Goal: Task Accomplishment & Management: Manage account settings

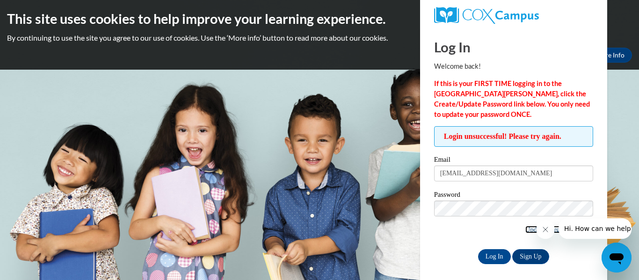
click at [525, 228] on link "Update/Forgot Password" at bounding box center [559, 229] width 68 height 7
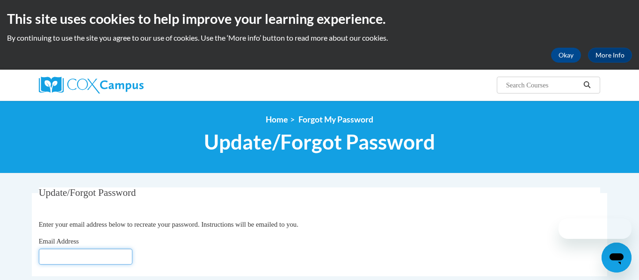
click at [73, 249] on input "Email Address" at bounding box center [85, 257] width 93 height 16
type input "[EMAIL_ADDRESS][DOMAIN_NAME]"
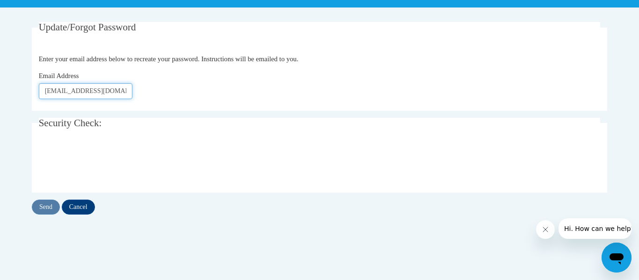
scroll to position [167, 0]
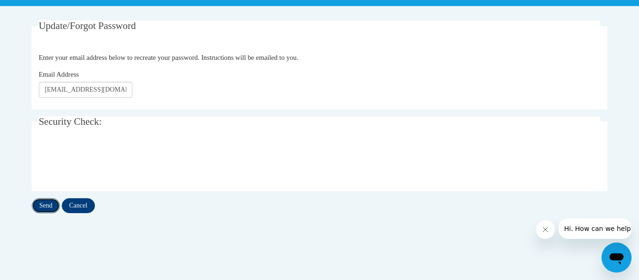
click at [48, 203] on input "Send" at bounding box center [46, 205] width 28 height 15
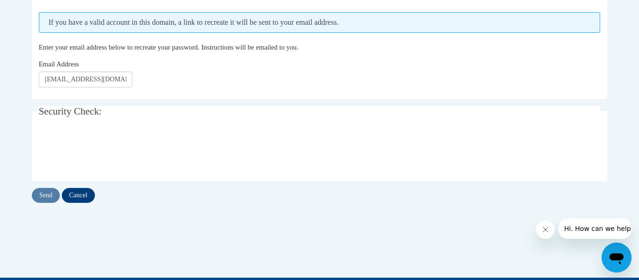
scroll to position [213, 0]
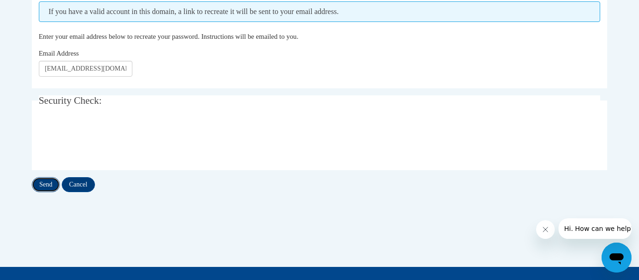
click at [41, 184] on input "Send" at bounding box center [46, 184] width 28 height 15
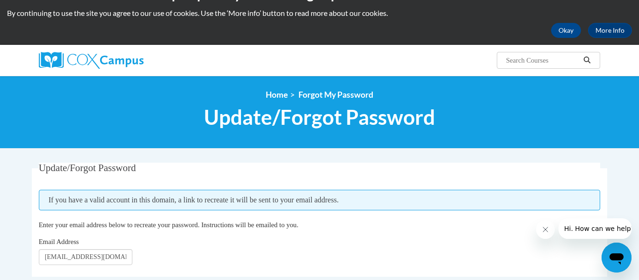
scroll to position [26, 0]
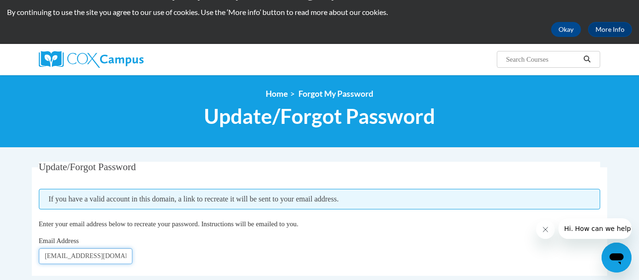
drag, startPoint x: 118, startPoint y: 259, endPoint x: 6, endPoint y: 253, distance: 112.4
type input "theresa_cerjak31@hotmail.com"
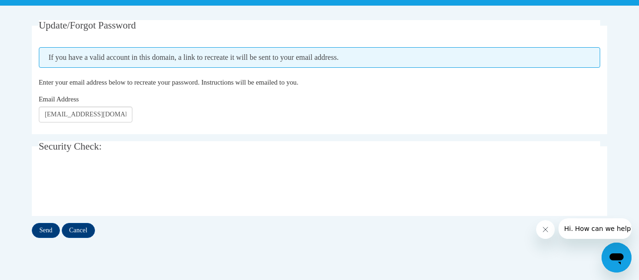
scroll to position [175, 0]
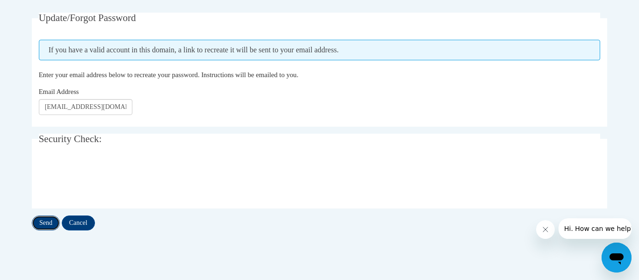
click at [52, 219] on input "Send" at bounding box center [46, 223] width 28 height 15
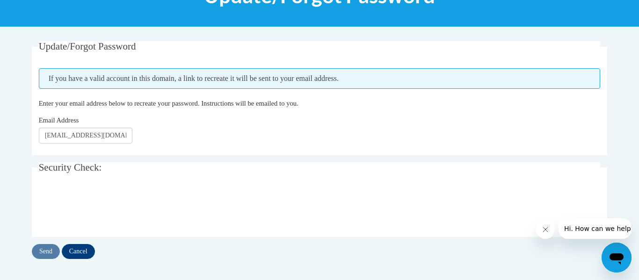
scroll to position [158, 0]
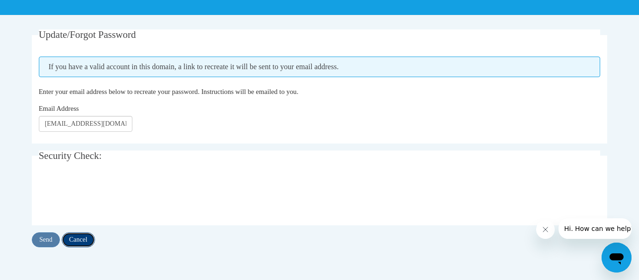
click at [86, 238] on input "Cancel" at bounding box center [78, 239] width 33 height 15
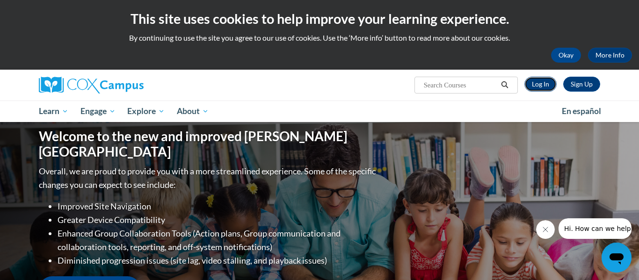
click at [550, 87] on link "Log In" at bounding box center [540, 84] width 32 height 15
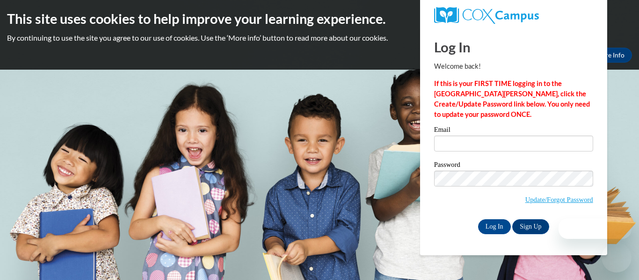
type input "[EMAIL_ADDRESS][DOMAIN_NAME]"
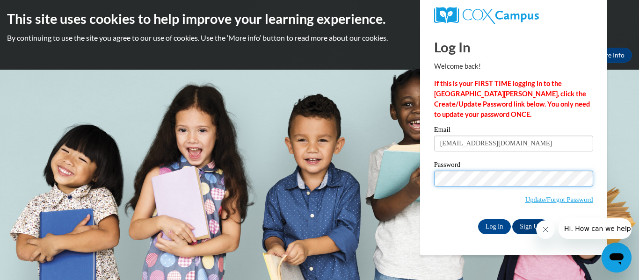
click at [478, 219] on input "Log In" at bounding box center [494, 226] width 33 height 15
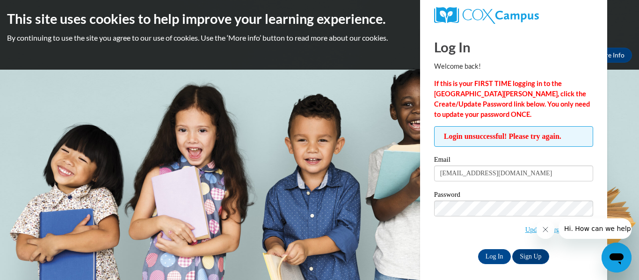
click at [478, 249] on input "Log In" at bounding box center [494, 256] width 33 height 15
click at [304, 203] on body "This site uses cookies to help improve your learning experience. By continuing …" at bounding box center [319, 140] width 639 height 280
click at [122, 88] on body "This site uses cookies to help improve your learning experience. By continuing …" at bounding box center [319, 140] width 639 height 280
click at [314, 129] on body "This site uses cookies to help improve your learning experience. By continuing …" at bounding box center [319, 140] width 639 height 280
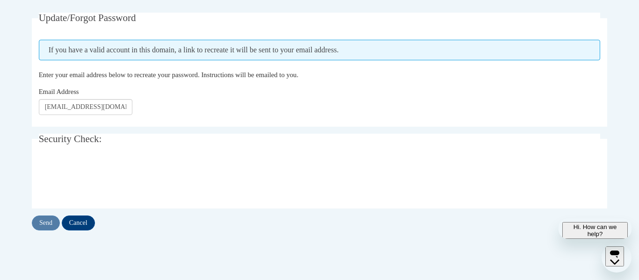
scroll to position [175, 0]
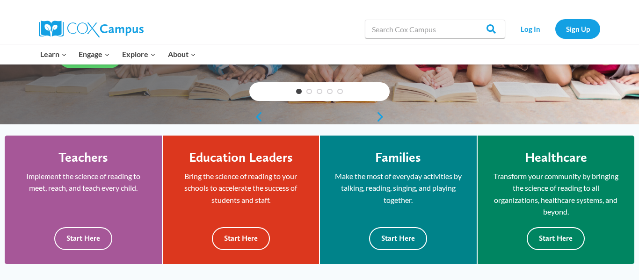
scroll to position [243, 0]
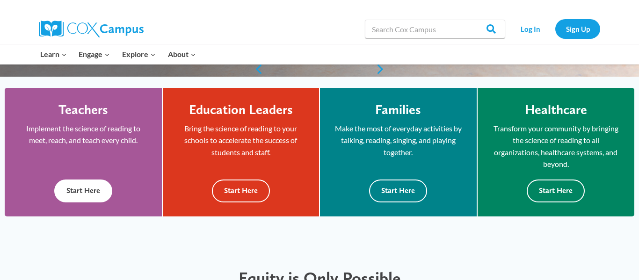
click at [66, 194] on button "Start Here" at bounding box center [83, 191] width 58 height 23
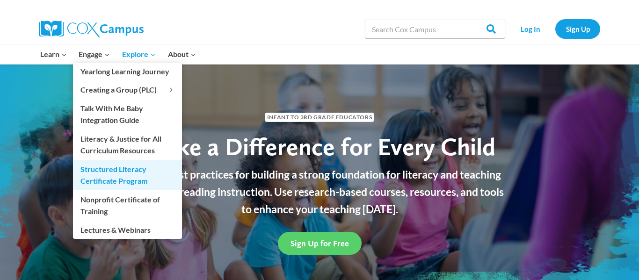
click at [123, 173] on link "Structured Literacy Certificate Program" at bounding box center [127, 175] width 109 height 30
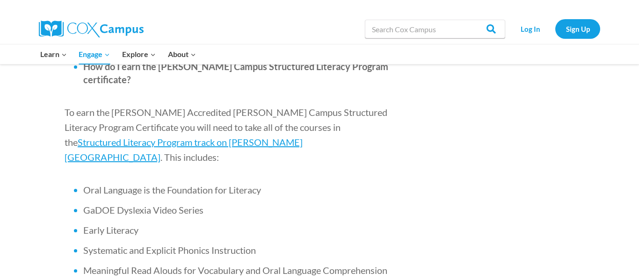
scroll to position [597, 0]
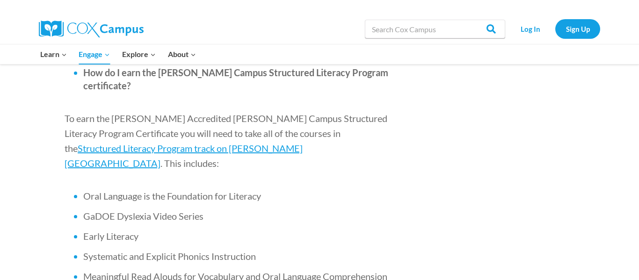
click at [327, 111] on p "To earn the [PERSON_NAME] Accredited [PERSON_NAME] Campus Structured Literacy P…" at bounding box center [228, 141] width 327 height 60
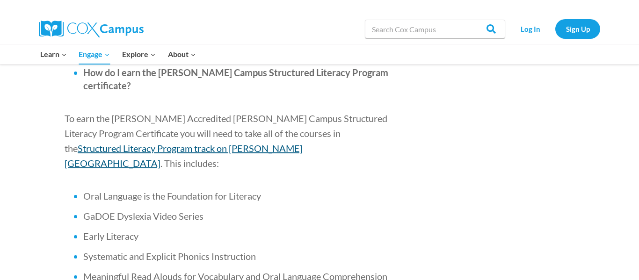
click at [302, 143] on span "Structured Literacy Program track on [PERSON_NAME][GEOGRAPHIC_DATA]" at bounding box center [184, 156] width 238 height 26
